Goal: Find specific page/section: Find specific page/section

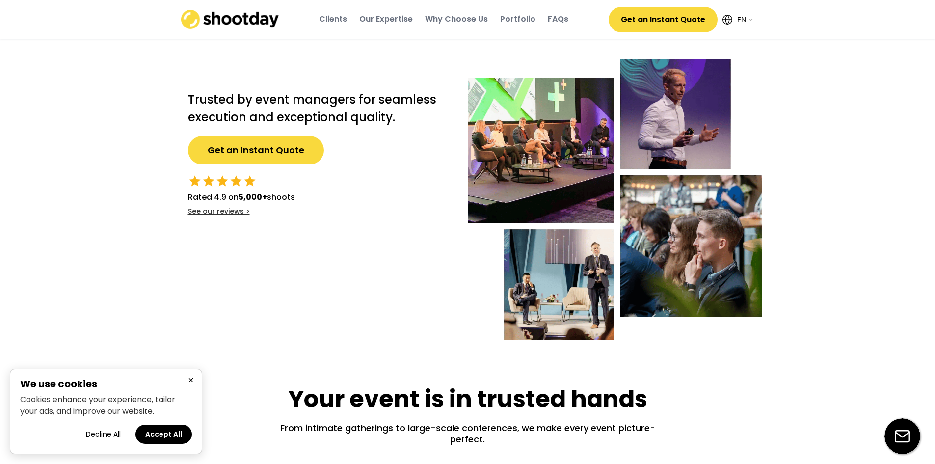
select select ""en""
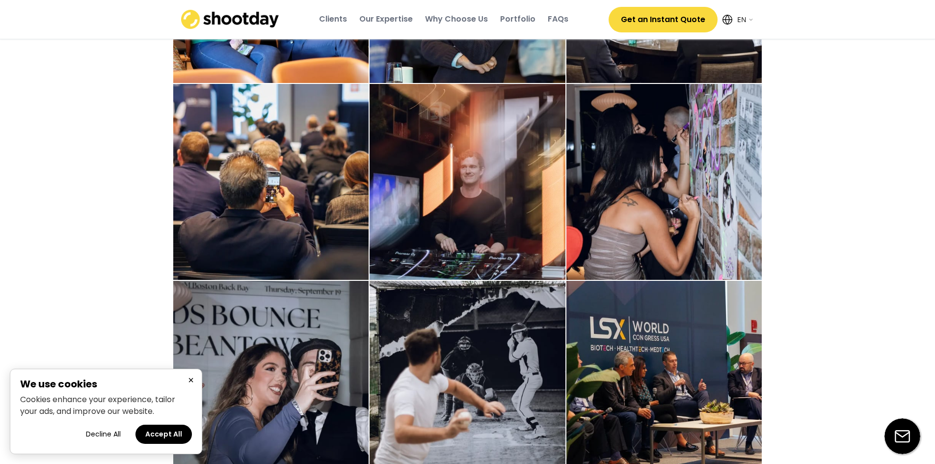
scroll to position [1587, 0]
